Goal: Download file/media

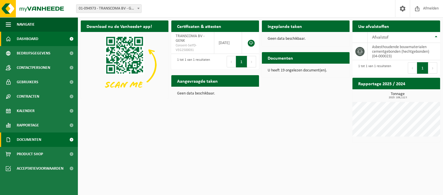
click at [32, 142] on span "Documenten" at bounding box center [29, 140] width 25 height 14
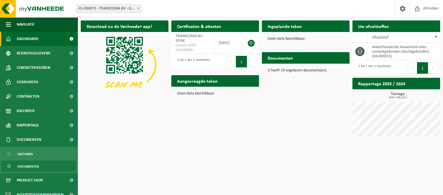
click at [25, 165] on span "Documenten" at bounding box center [28, 166] width 21 height 11
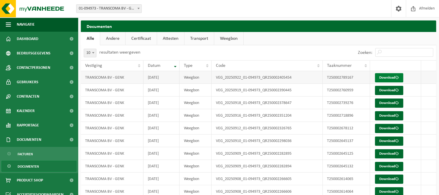
click at [395, 76] on link "Download" at bounding box center [389, 77] width 28 height 9
click at [385, 92] on link "Download" at bounding box center [389, 90] width 28 height 9
click at [393, 103] on link "Download" at bounding box center [389, 103] width 28 height 9
click at [390, 115] on link "Download" at bounding box center [389, 115] width 28 height 9
click at [388, 128] on link "Download" at bounding box center [389, 128] width 28 height 9
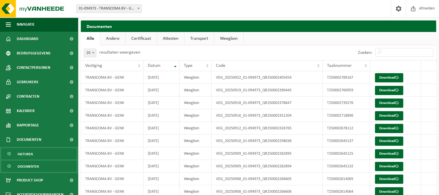
click at [33, 153] on link "Facturen" at bounding box center [38, 154] width 75 height 11
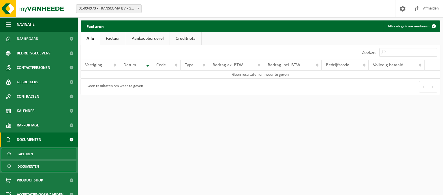
click at [29, 166] on span "Documenten" at bounding box center [28, 166] width 21 height 11
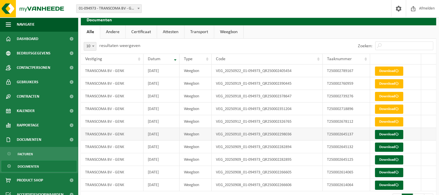
scroll to position [22, 0]
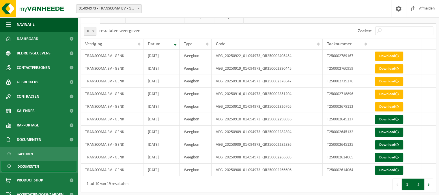
click at [417, 186] on button "2" at bounding box center [418, 185] width 11 height 12
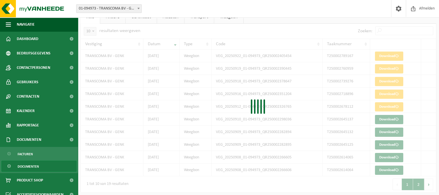
scroll to position [9, 0]
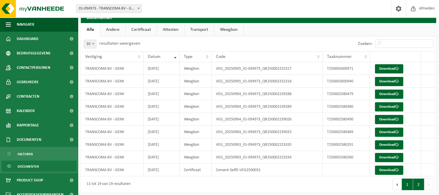
click at [410, 182] on button "1" at bounding box center [407, 185] width 11 height 12
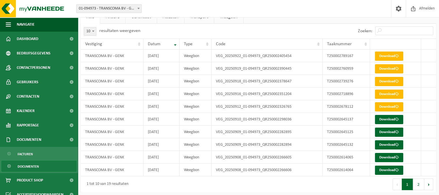
scroll to position [0, 0]
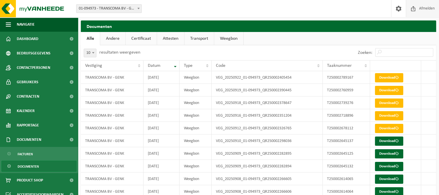
click at [423, 9] on span "Afmelden" at bounding box center [427, 8] width 18 height 17
